Goal: Browse casually

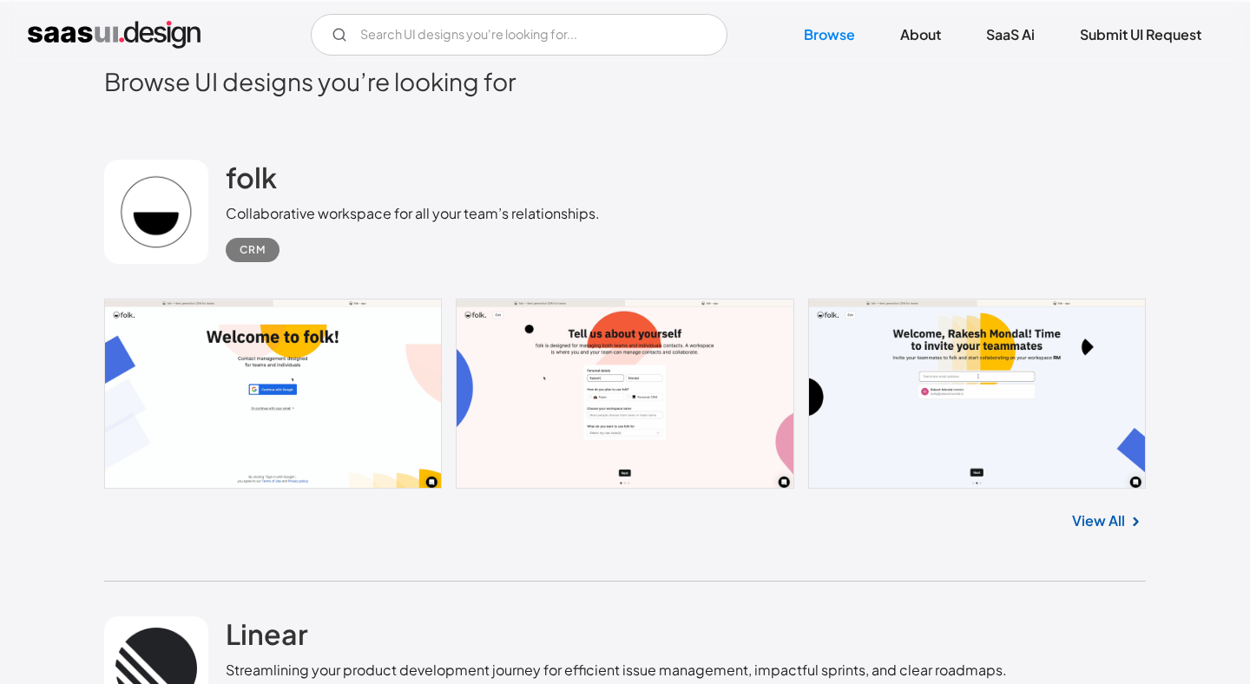
scroll to position [468, 0]
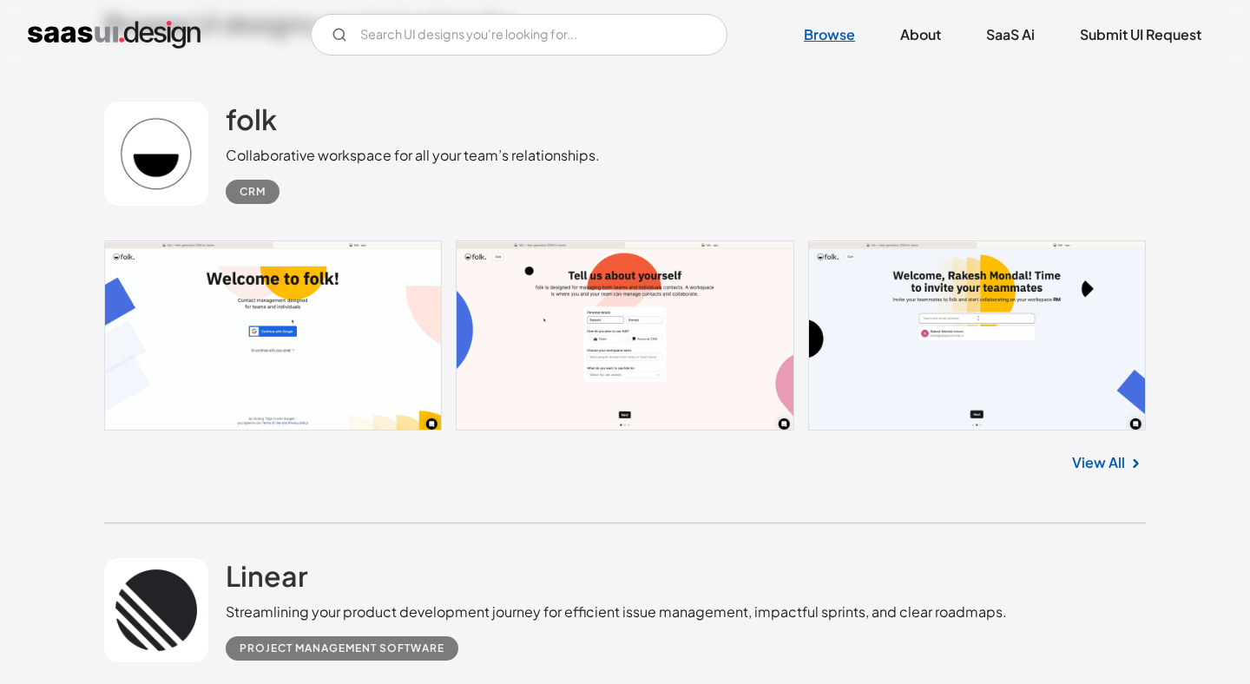
click at [806, 43] on link "Browse" at bounding box center [829, 35] width 93 height 38
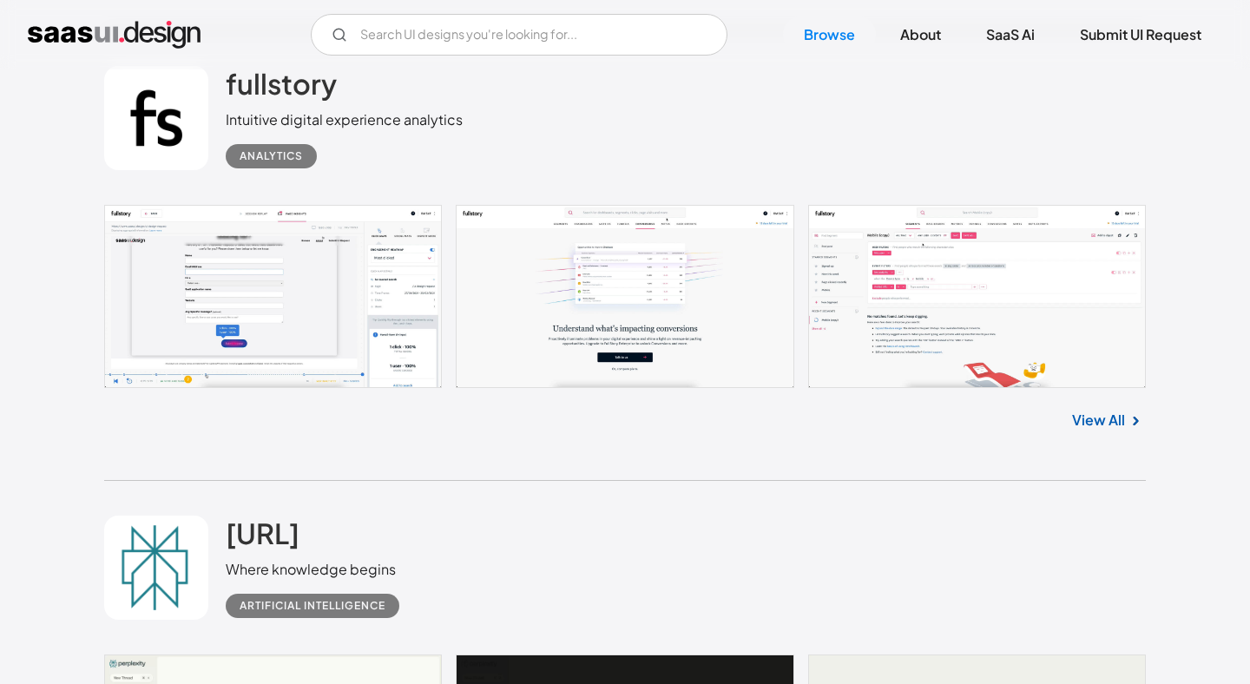
scroll to position [2771, 0]
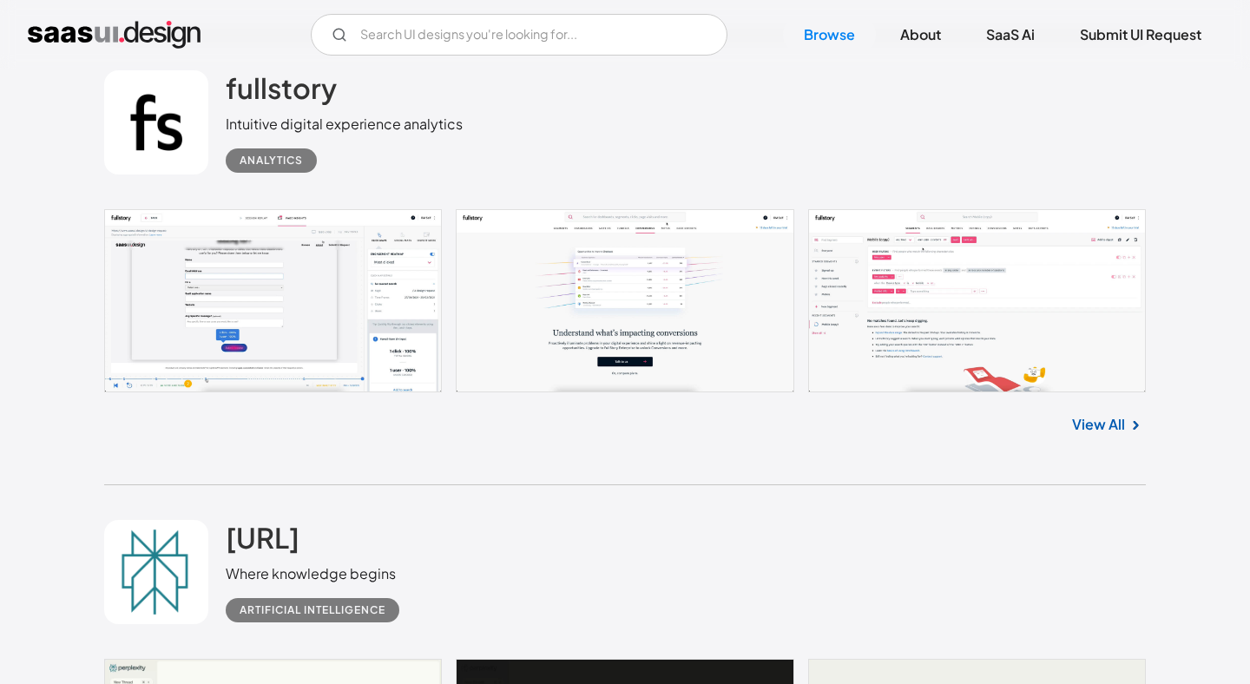
click at [250, 313] on link at bounding box center [625, 300] width 1042 height 183
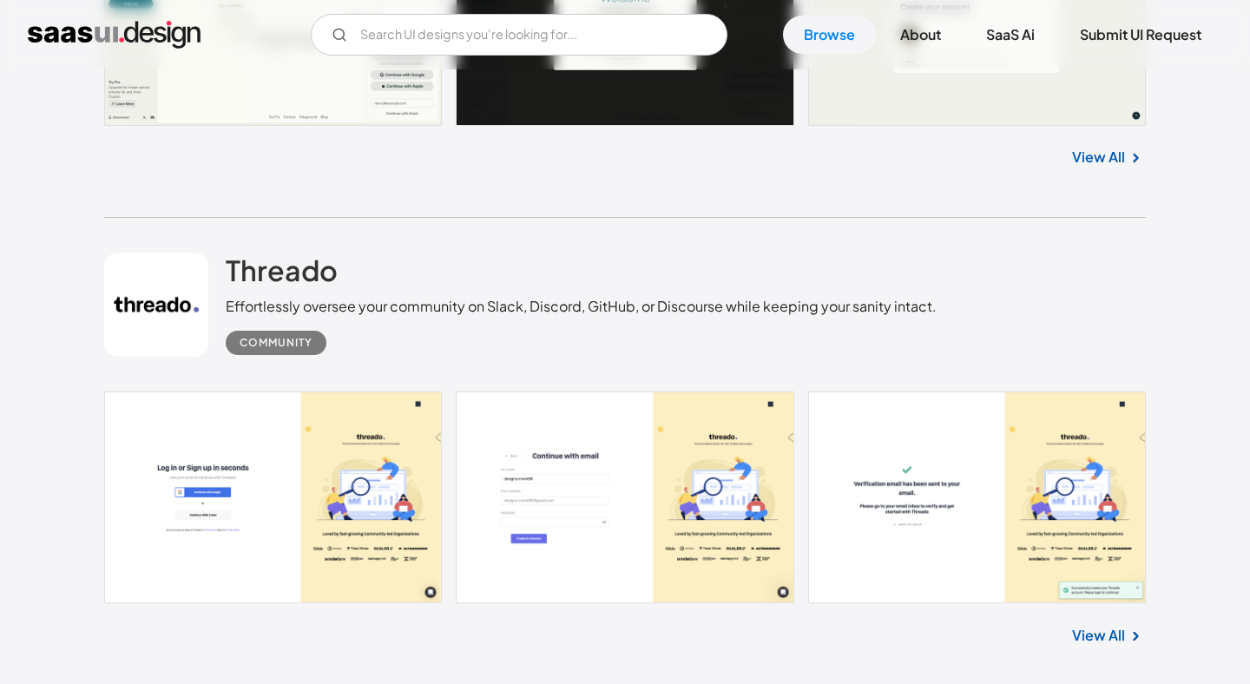
scroll to position [3741, 0]
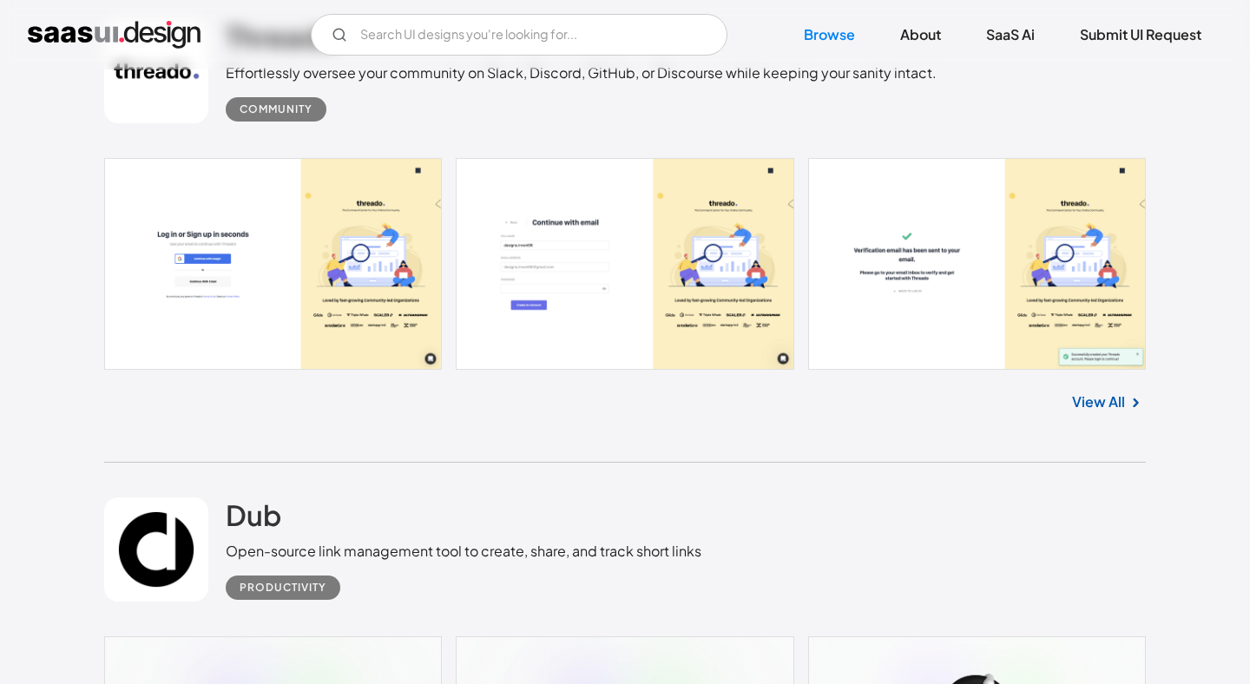
click at [1121, 398] on link "View All" at bounding box center [1098, 401] width 53 height 21
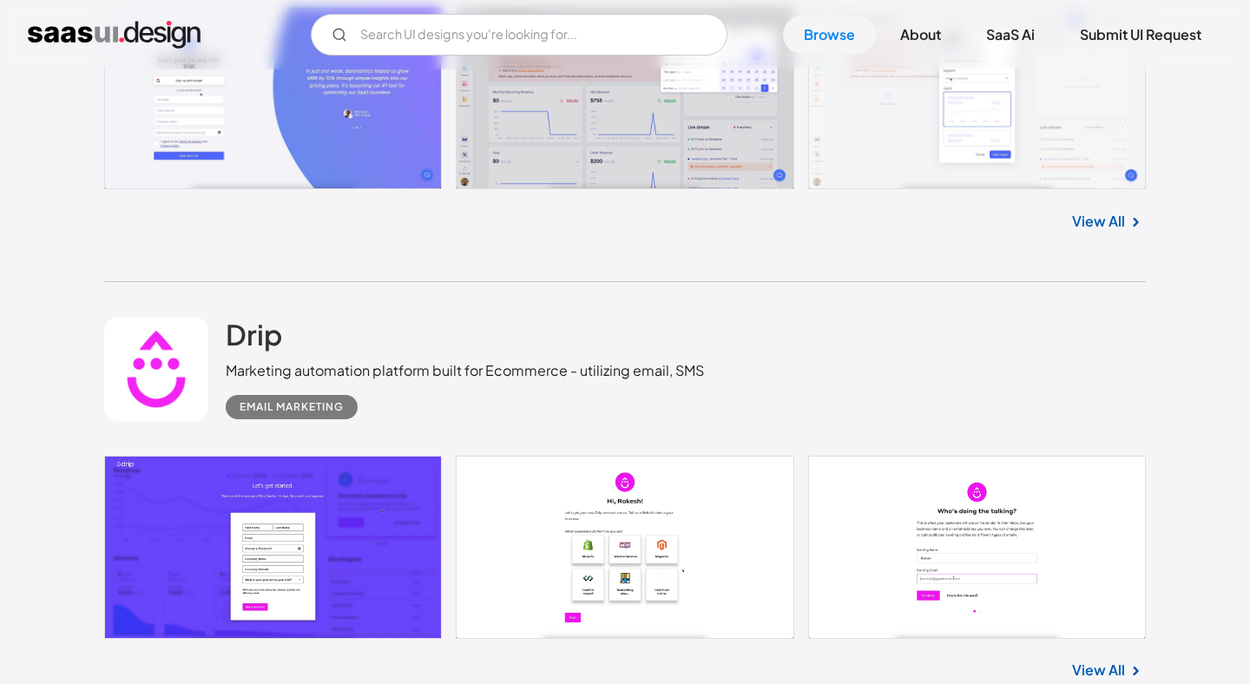
scroll to position [5820, 0]
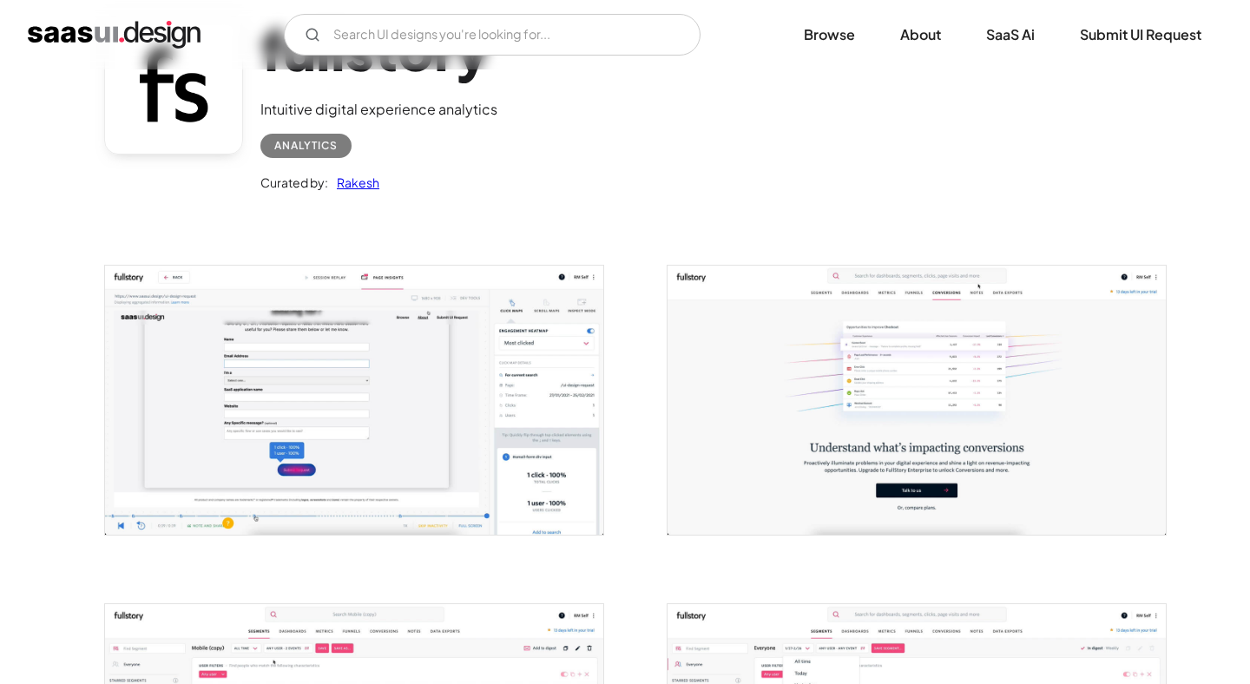
scroll to position [234, 0]
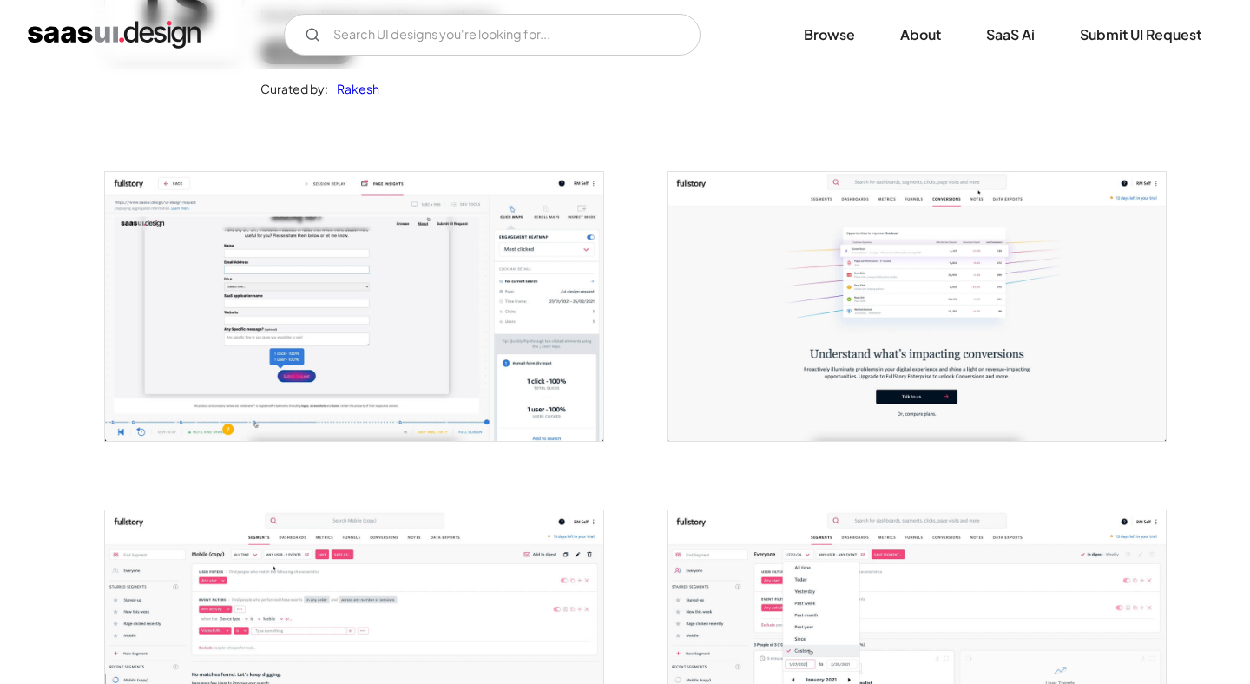
click at [367, 326] on img "open lightbox" at bounding box center [354, 306] width 498 height 269
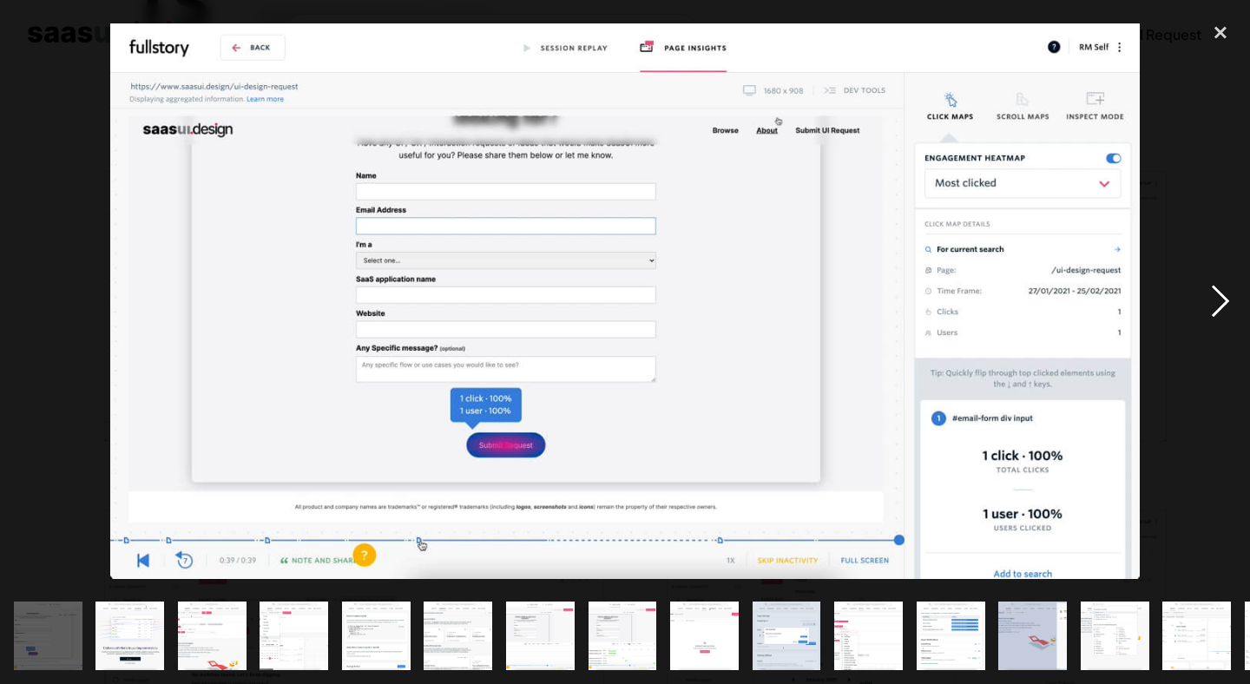
click at [1231, 303] on div "next image" at bounding box center [1220, 301] width 59 height 575
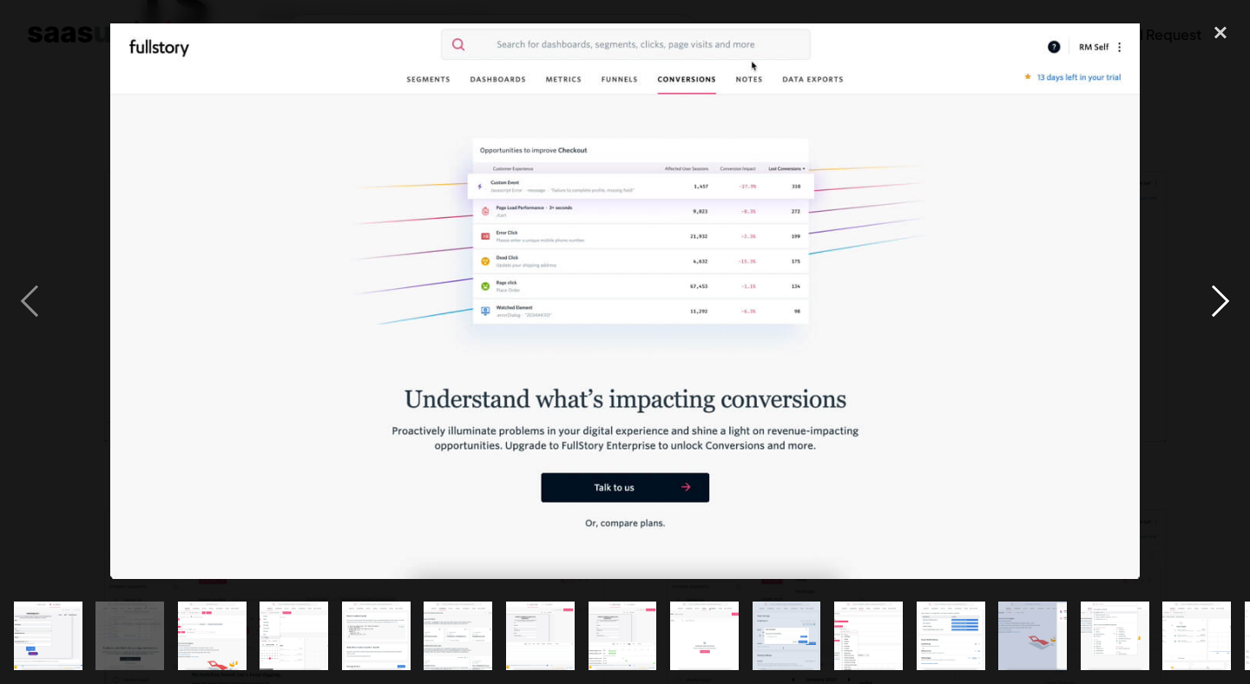
click at [1231, 303] on div "next image" at bounding box center [1220, 301] width 59 height 575
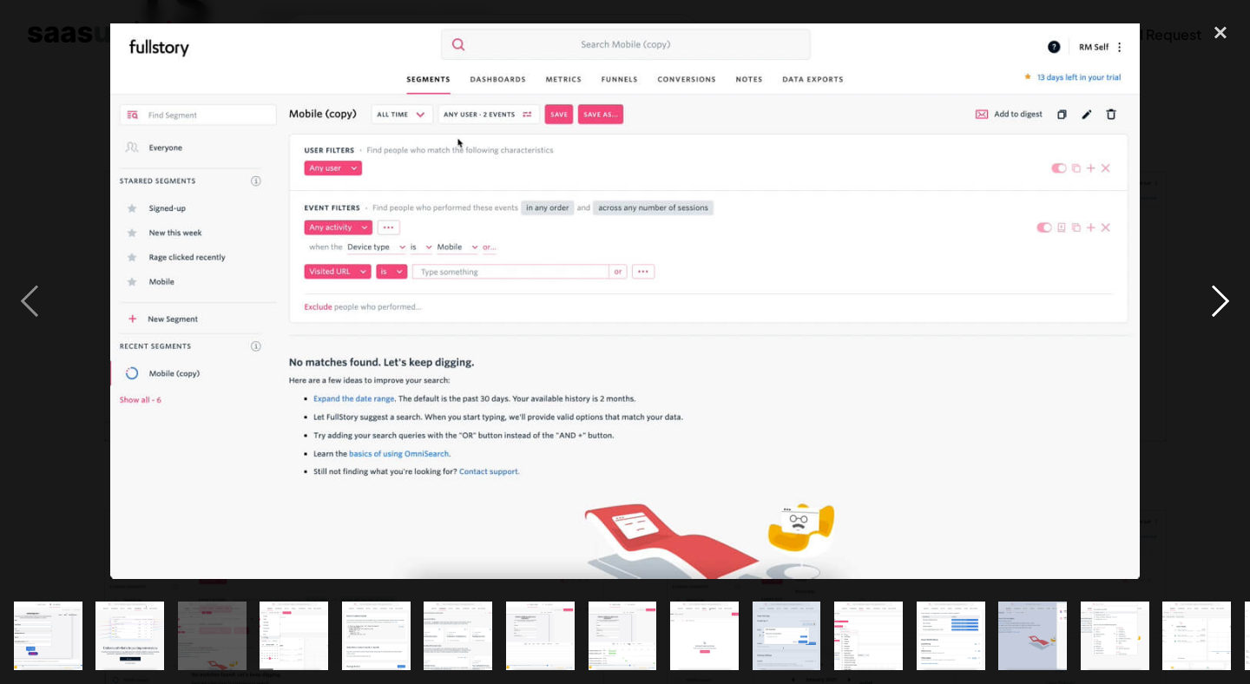
click at [1231, 303] on div "next image" at bounding box center [1220, 301] width 59 height 575
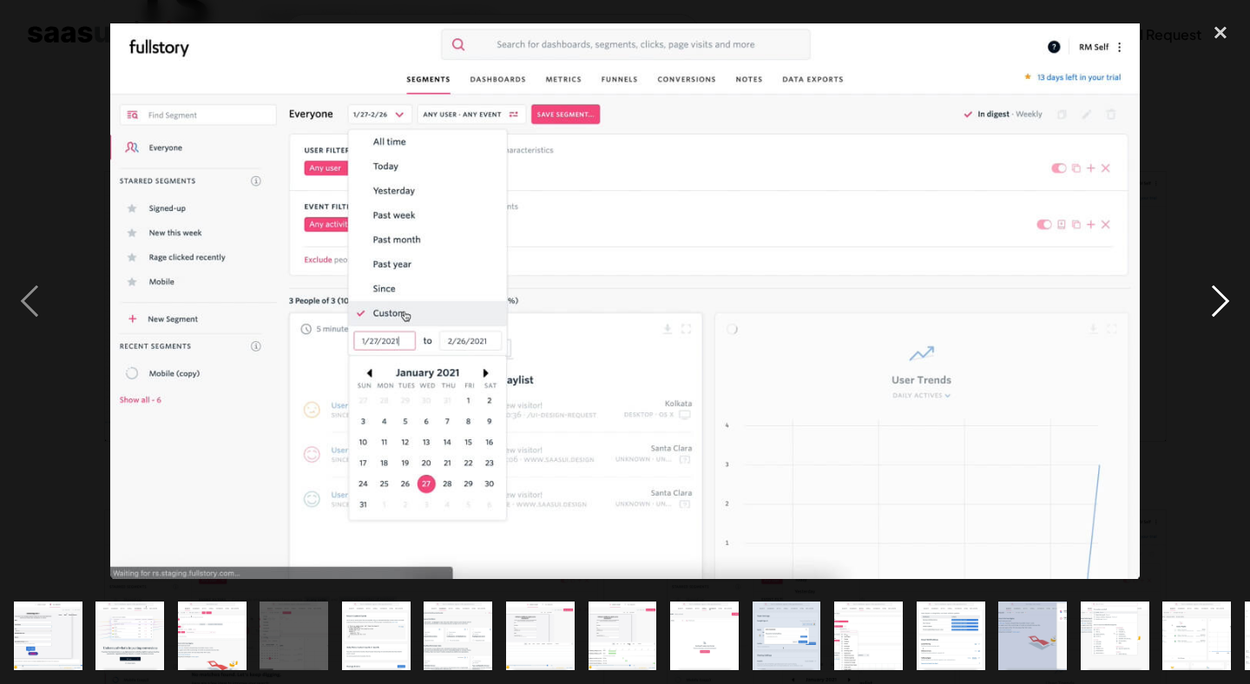
click at [1231, 303] on div "next image" at bounding box center [1220, 301] width 59 height 575
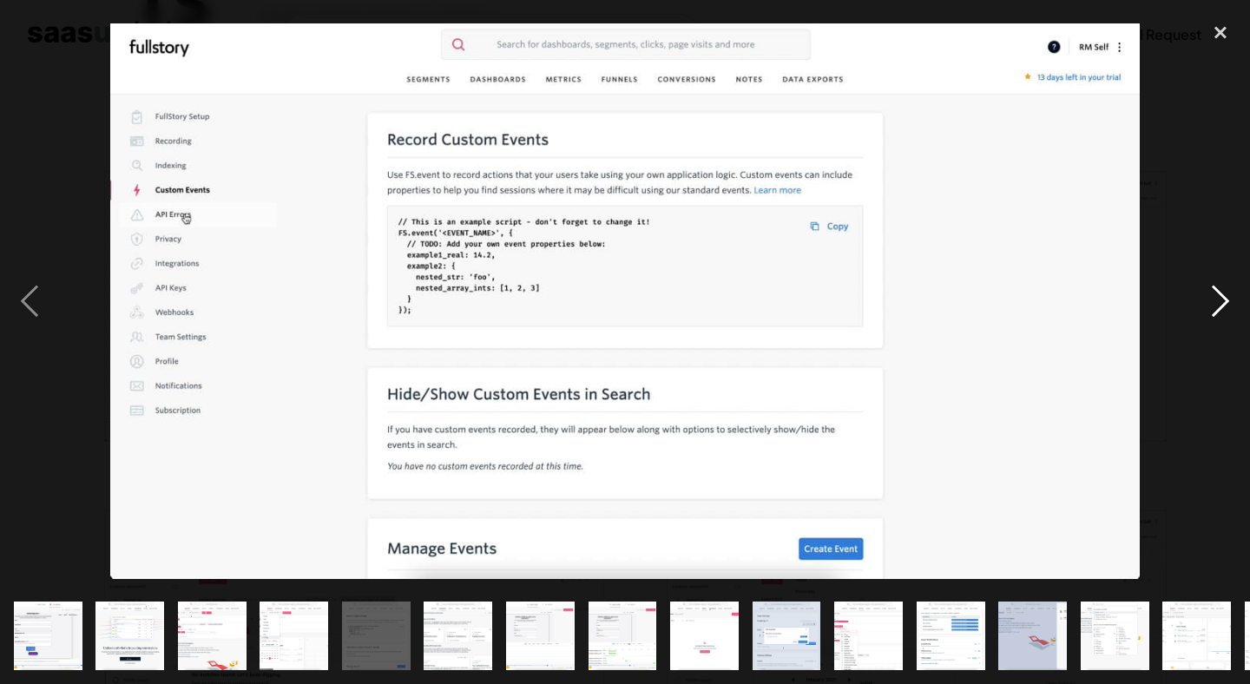
click at [1231, 303] on div "next image" at bounding box center [1220, 301] width 59 height 575
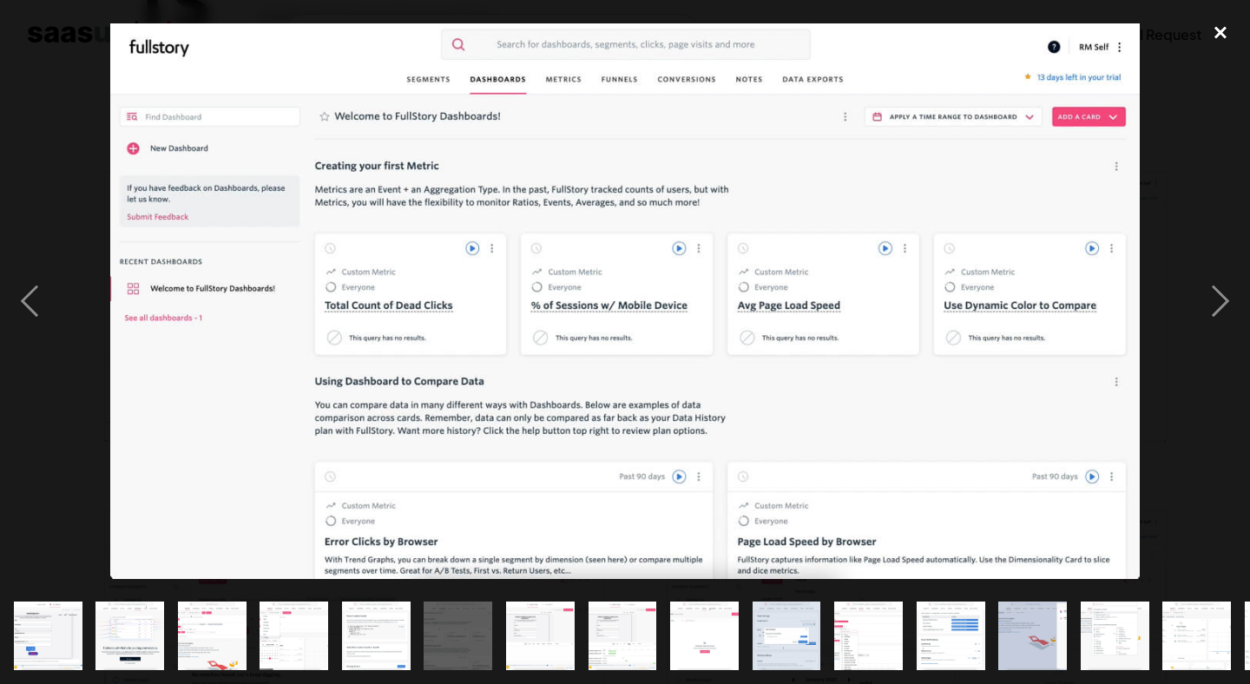
click at [1216, 37] on div "close lightbox" at bounding box center [1220, 33] width 59 height 38
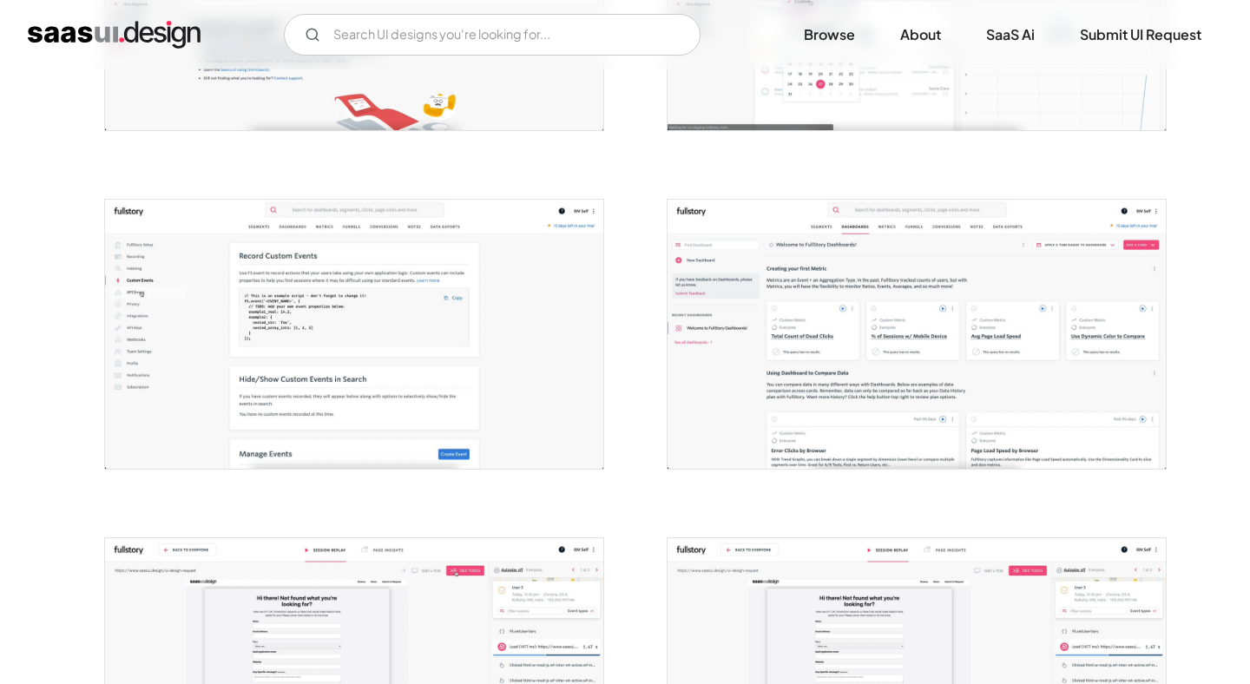
scroll to position [573, 0]
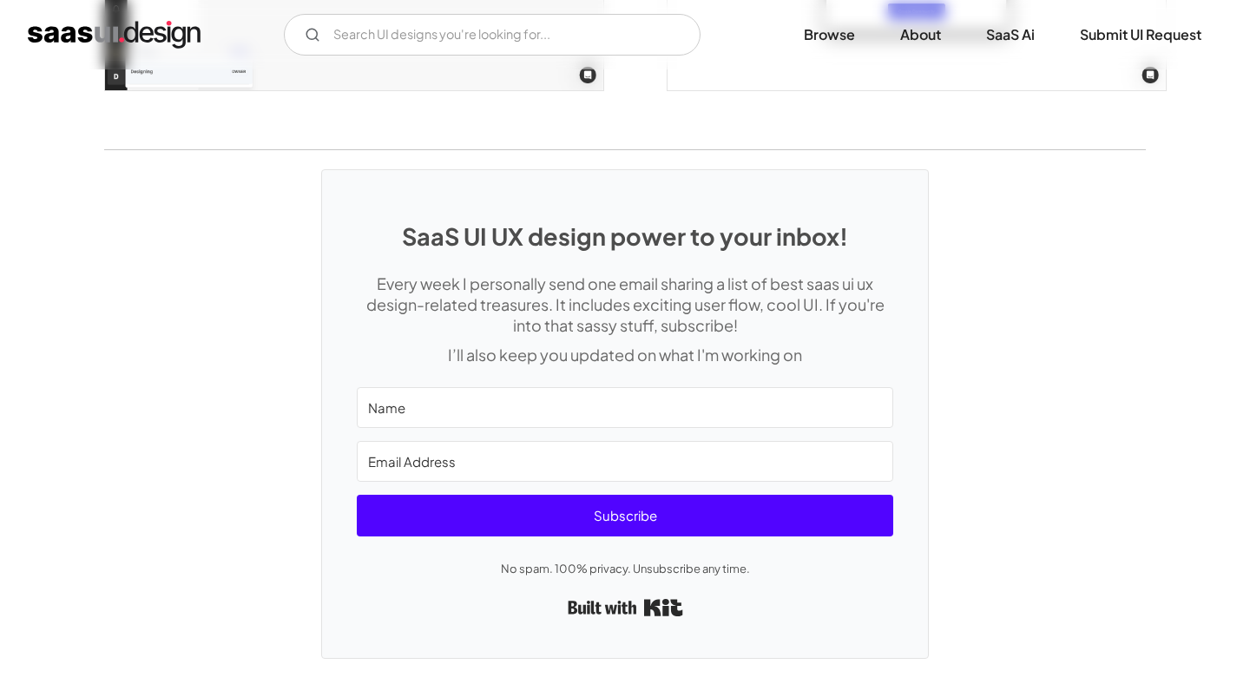
scroll to position [4184, 0]
